Goal: Task Accomplishment & Management: Complete application form

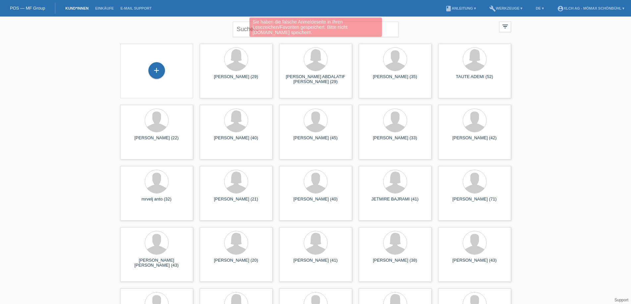
click at [238, 29] on div "Sie haben die falsche Anmeldeseite in Ihren Lesezeichen/Favoriten gespeichert. …" at bounding box center [315, 28] width 378 height 21
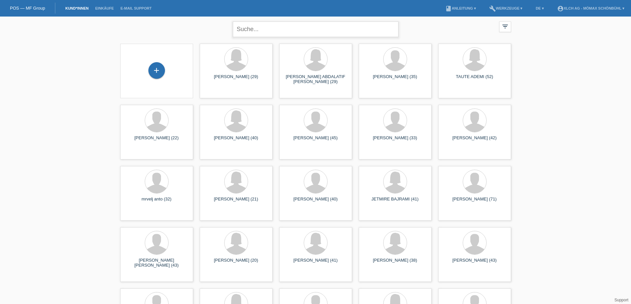
click at [241, 31] on input "text" at bounding box center [316, 30] width 166 height 16
type input "özdemir"
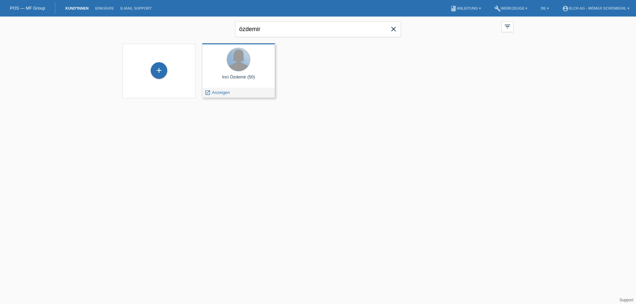
click at [233, 55] on div at bounding box center [238, 59] width 23 height 23
click at [220, 94] on span "Anzeigen" at bounding box center [221, 92] width 18 height 5
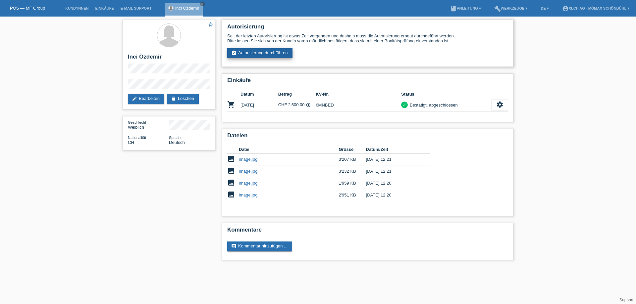
click at [264, 52] on link "assignment_turned_in Autorisierung durchführen" at bounding box center [259, 53] width 65 height 10
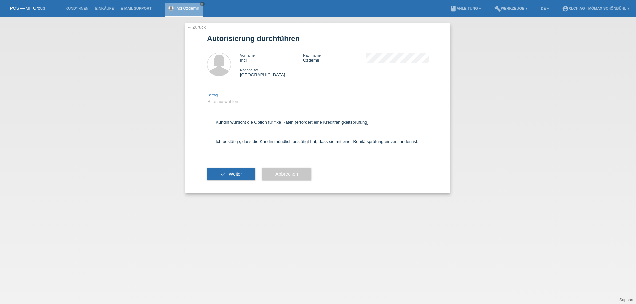
click at [222, 100] on select "Bitte auswählen CHF 1.00 - CHF 499.00 CHF 500.00 - CHF 1'999.00 CHF 2'000.00 - …" at bounding box center [259, 102] width 104 height 8
select select "2"
click at [207, 98] on select "Bitte auswählen CHF 1.00 - CHF 499.00 CHF 500.00 - CHF 1'999.00 CHF 2'000.00 - …" at bounding box center [259, 102] width 104 height 8
click at [208, 121] on icon at bounding box center [209, 122] width 4 height 4
click at [208, 121] on input "Kundin wünscht die Option für fixe Raten (erfordert eine Kreditfähigkeitsprüfun…" at bounding box center [209, 122] width 4 height 4
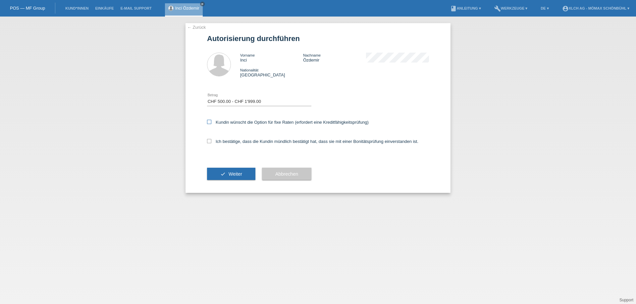
checkbox input "true"
click at [209, 140] on icon at bounding box center [209, 141] width 4 height 4
click at [209, 140] on input "Ich bestätige, dass die Kundin mündlich bestätigt hat, dass sie mit einer Bonit…" at bounding box center [209, 141] width 4 height 4
checkbox input "true"
click at [225, 175] on button "check Weiter" at bounding box center [231, 174] width 48 height 13
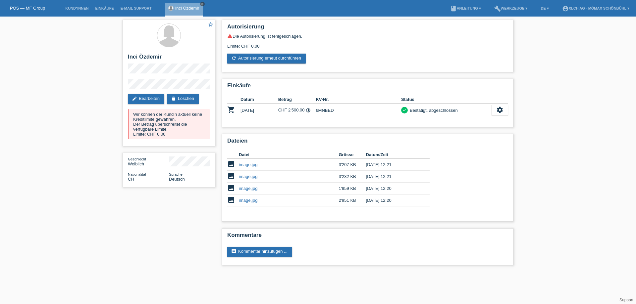
click at [202, 3] on icon "close" at bounding box center [202, 3] width 3 height 3
